Goal: Transaction & Acquisition: Purchase product/service

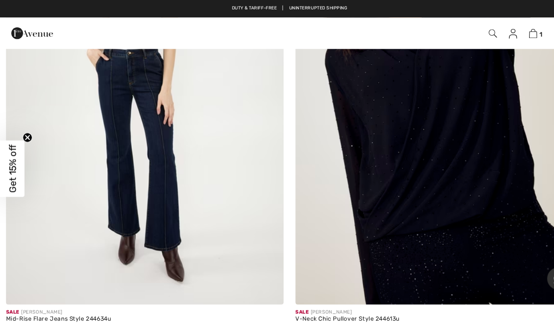
scroll to position [5760, 0]
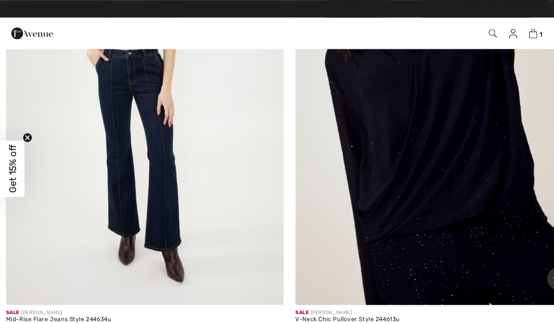
click at [450, 173] on img at bounding box center [415, 93] width 266 height 398
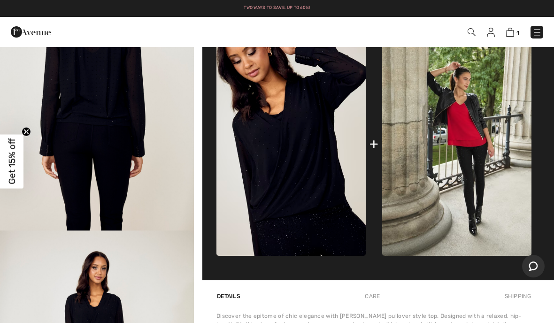
scroll to position [365, 0]
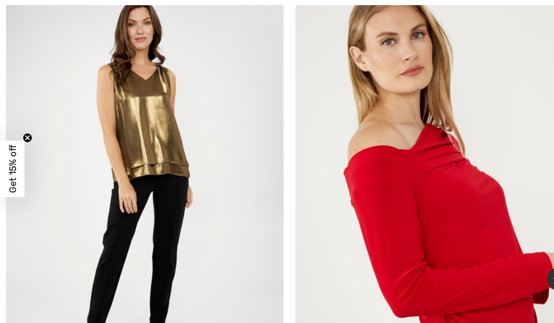
scroll to position [10551, 0]
click at [444, 183] on img at bounding box center [415, 175] width 266 height 398
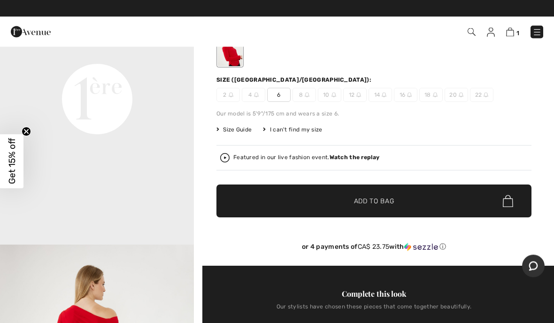
scroll to position [93, 0]
